Goal: Navigation & Orientation: Understand site structure

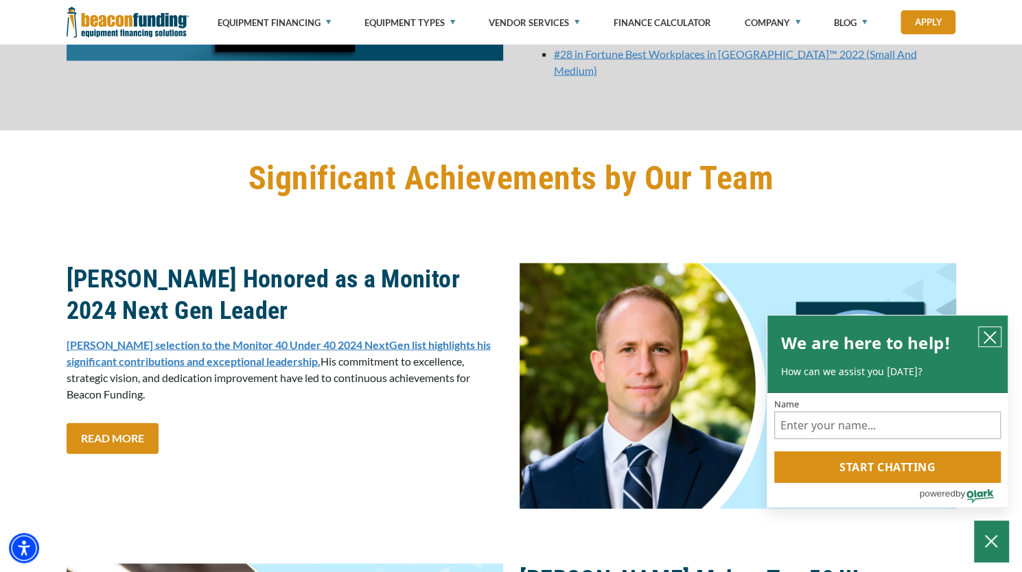
click at [994, 337] on icon "close chatbox" at bounding box center [990, 338] width 14 height 14
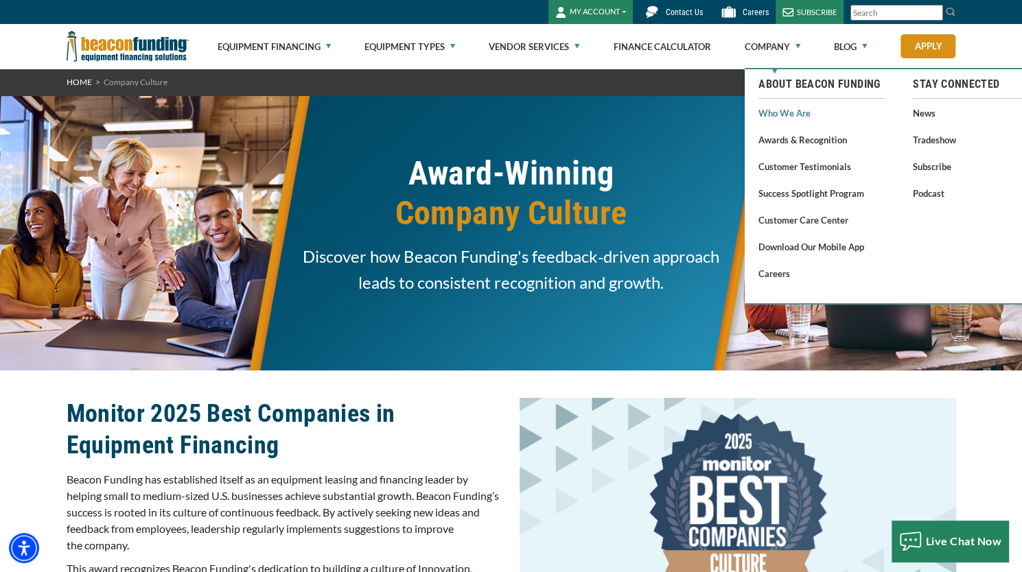
click at [789, 107] on link "Who We Are" at bounding box center [821, 112] width 127 height 17
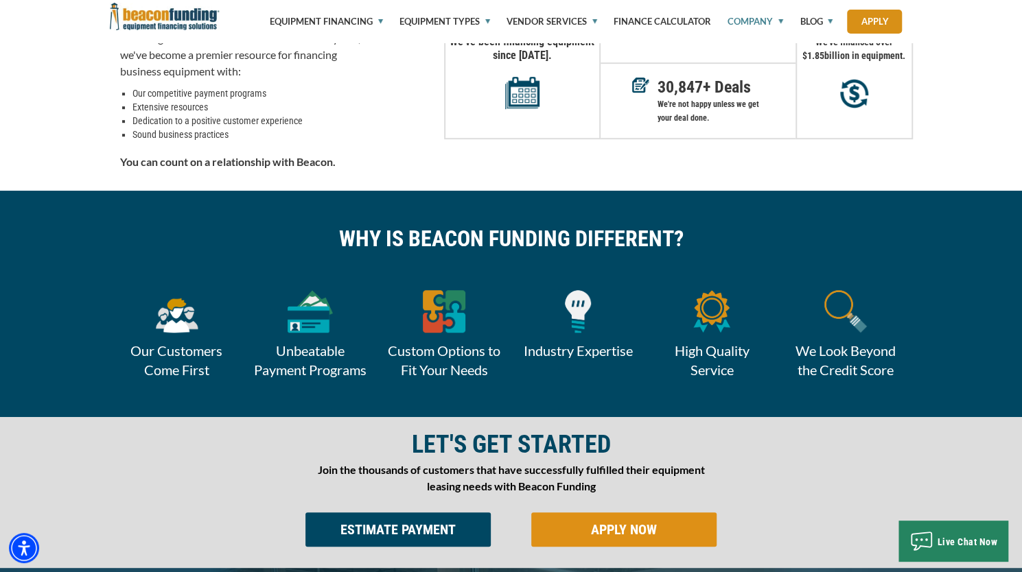
scroll to position [449, 0]
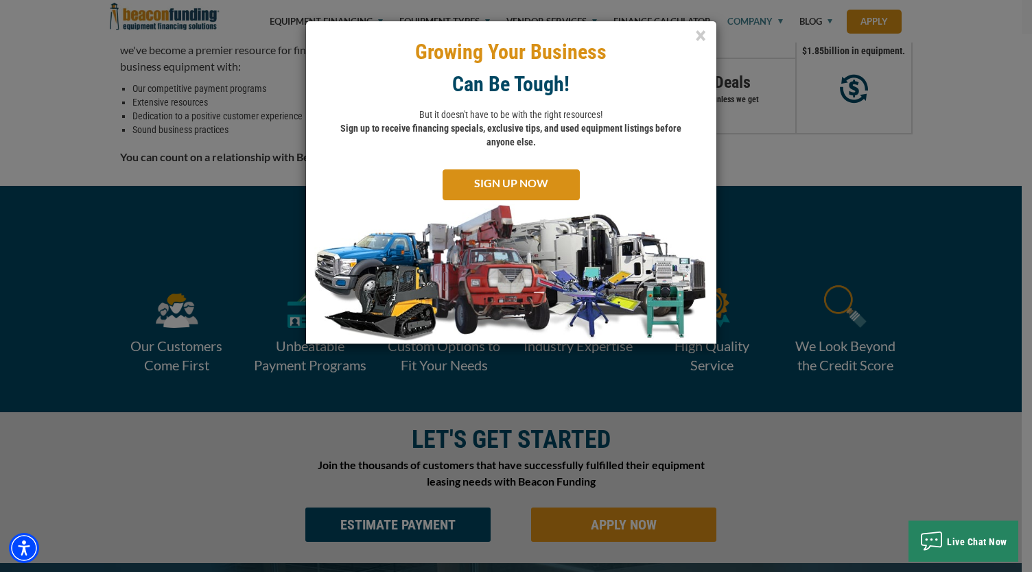
drag, startPoint x: 1028, startPoint y: 45, endPoint x: 1030, endPoint y: 141, distance: 96.1
click at [703, 38] on span "×" at bounding box center [700, 36] width 11 height 28
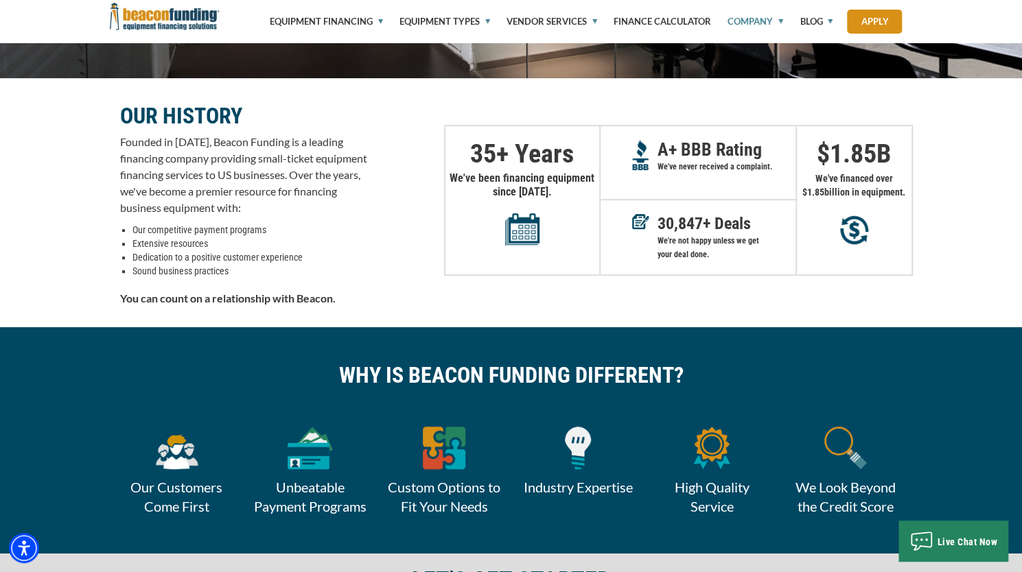
scroll to position [0, 0]
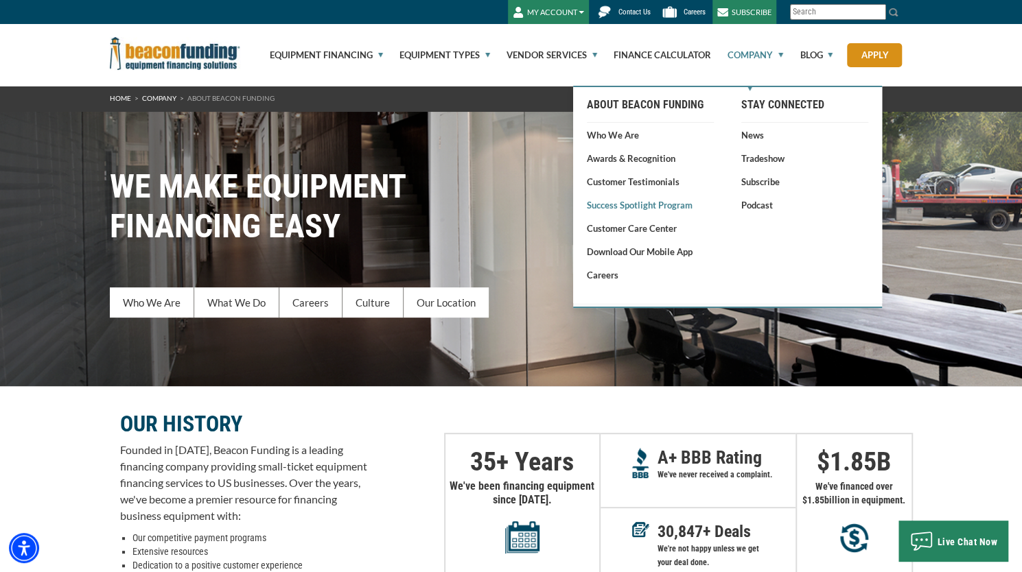
click at [623, 207] on link "Success Spotlight Program" at bounding box center [650, 205] width 127 height 14
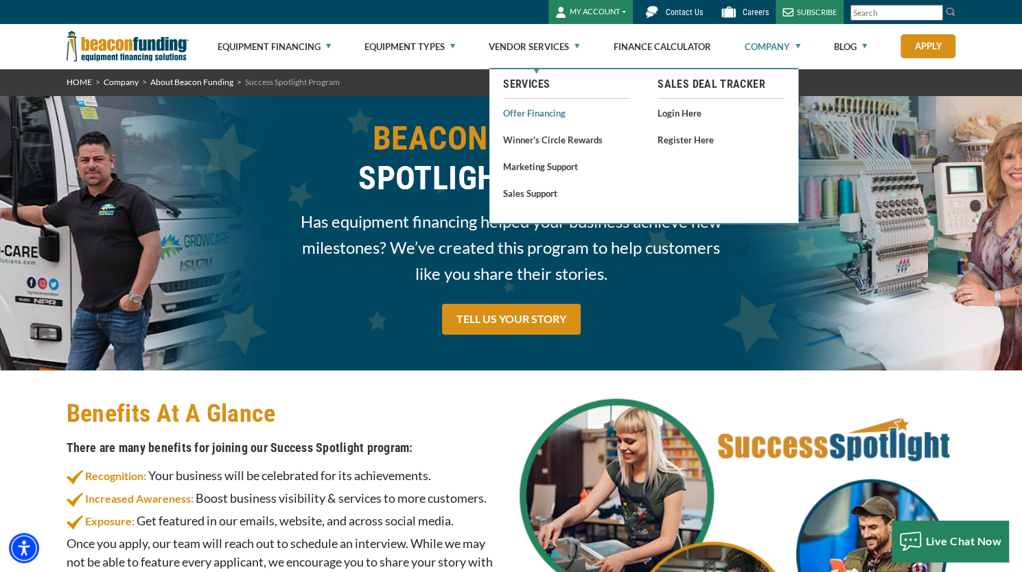
click at [534, 116] on link "Offer Financing" at bounding box center [566, 112] width 127 height 17
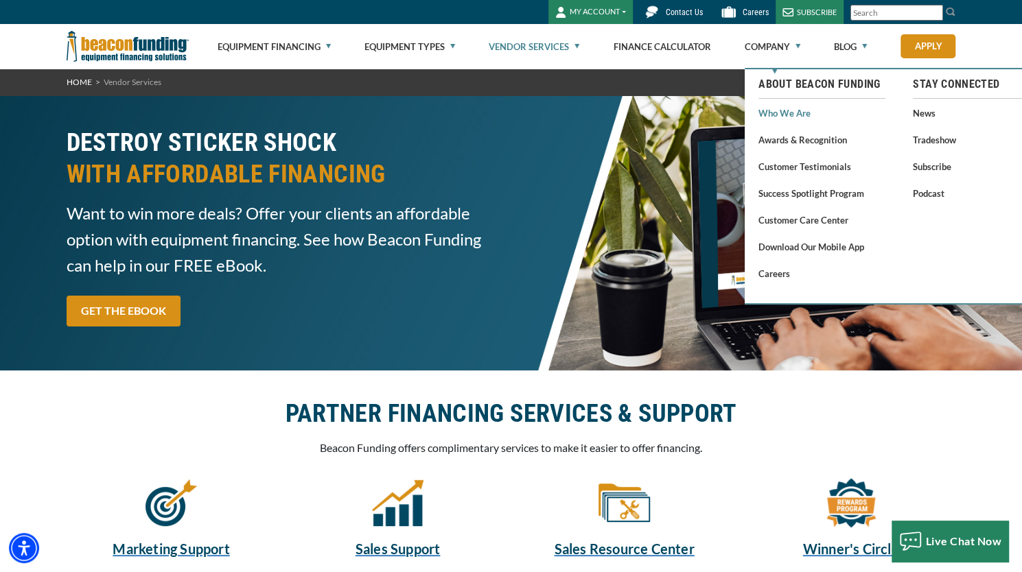
click at [771, 113] on link "Who We Are" at bounding box center [821, 112] width 127 height 17
